Goal: Transaction & Acquisition: Purchase product/service

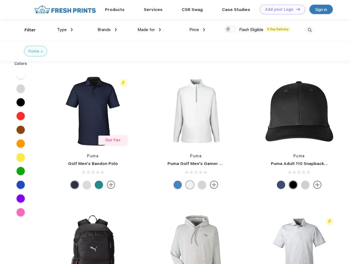
click at [280, 9] on link "Add your Logo Design Tool" at bounding box center [282, 10] width 45 height 10
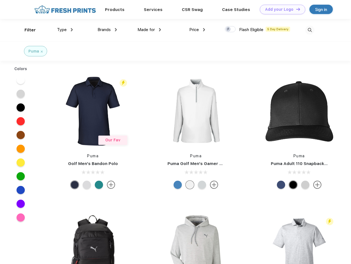
click at [0, 0] on div "Design Tool" at bounding box center [0, 0] width 0 height 0
click at [295, 9] on link "Add your Logo Design Tool" at bounding box center [282, 10] width 45 height 10
click at [26, 30] on div "Filter" at bounding box center [29, 30] width 11 height 6
click at [65, 30] on span "Type" at bounding box center [62, 29] width 10 height 5
click at [107, 30] on span "Brands" at bounding box center [103, 29] width 13 height 5
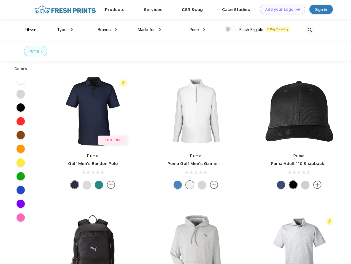
click at [149, 30] on span "Made for" at bounding box center [145, 29] width 17 height 5
click at [197, 30] on span "Price" at bounding box center [194, 29] width 10 height 5
click at [230, 29] on div at bounding box center [230, 29] width 11 height 6
click at [228, 29] on input "checkbox" at bounding box center [227, 28] width 4 height 4
click at [309, 30] on img at bounding box center [309, 30] width 9 height 9
